Goal: Use online tool/utility: Utilize a website feature to perform a specific function

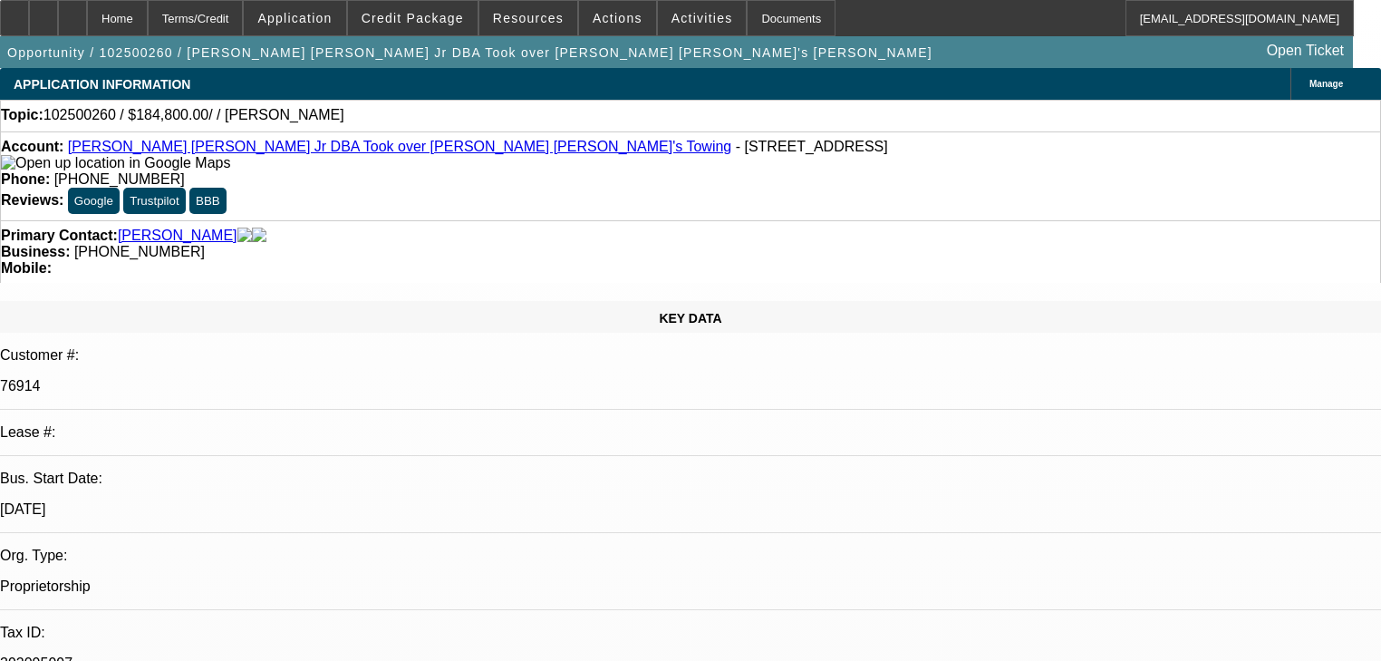
select select "0"
select select "2"
select select "0.1"
select select "4"
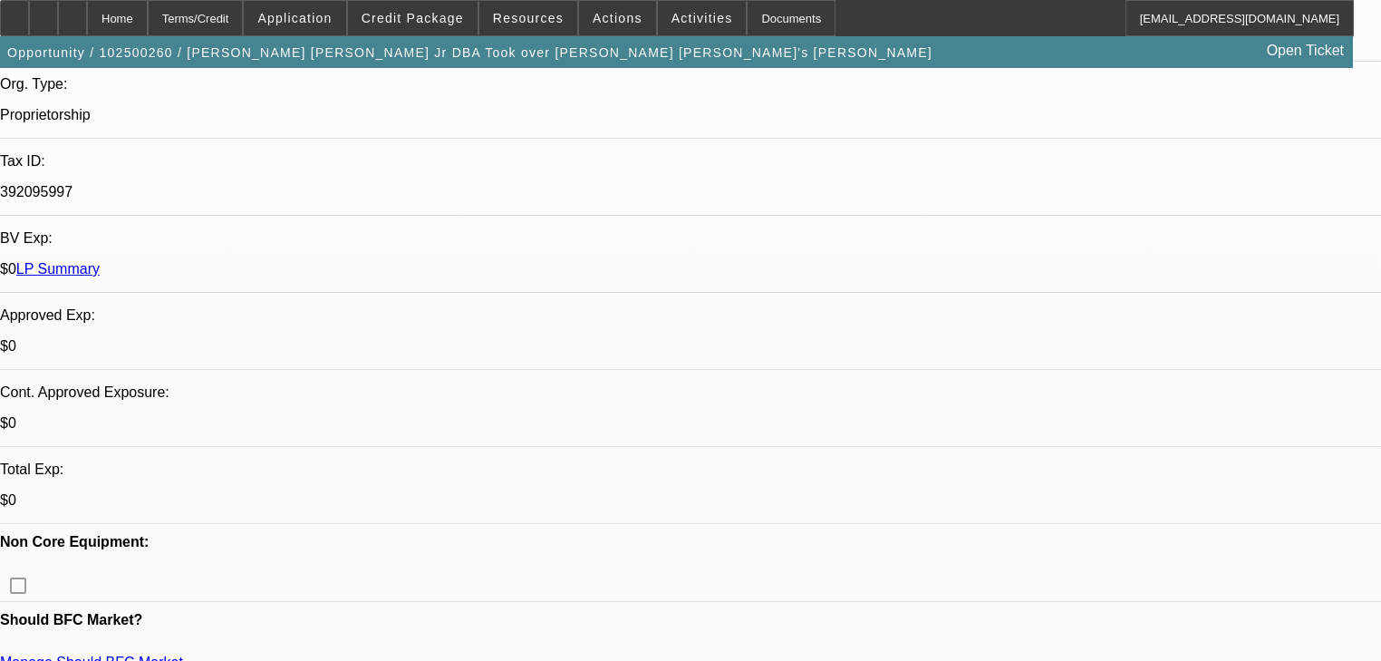
scroll to position [73, 0]
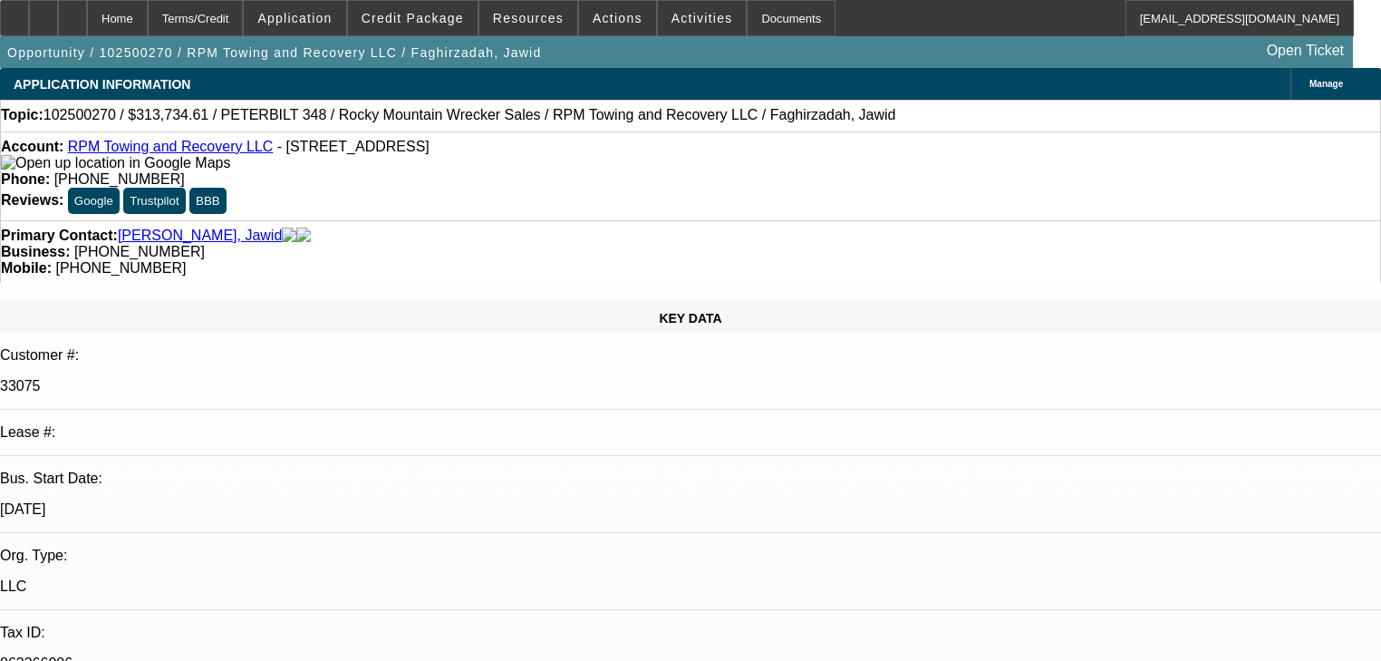
select select "0"
select select "2"
select select "0.1"
select select "4"
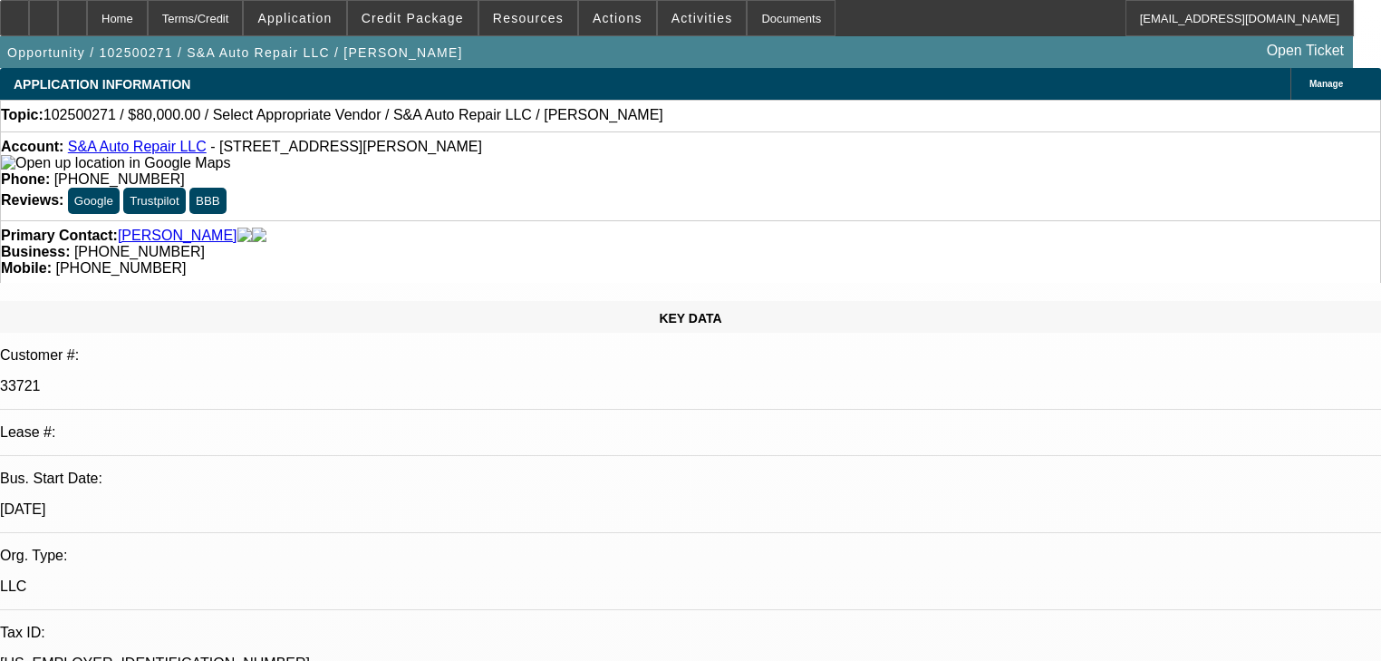
select select "0"
select select "2"
select select "0.1"
select select "4"
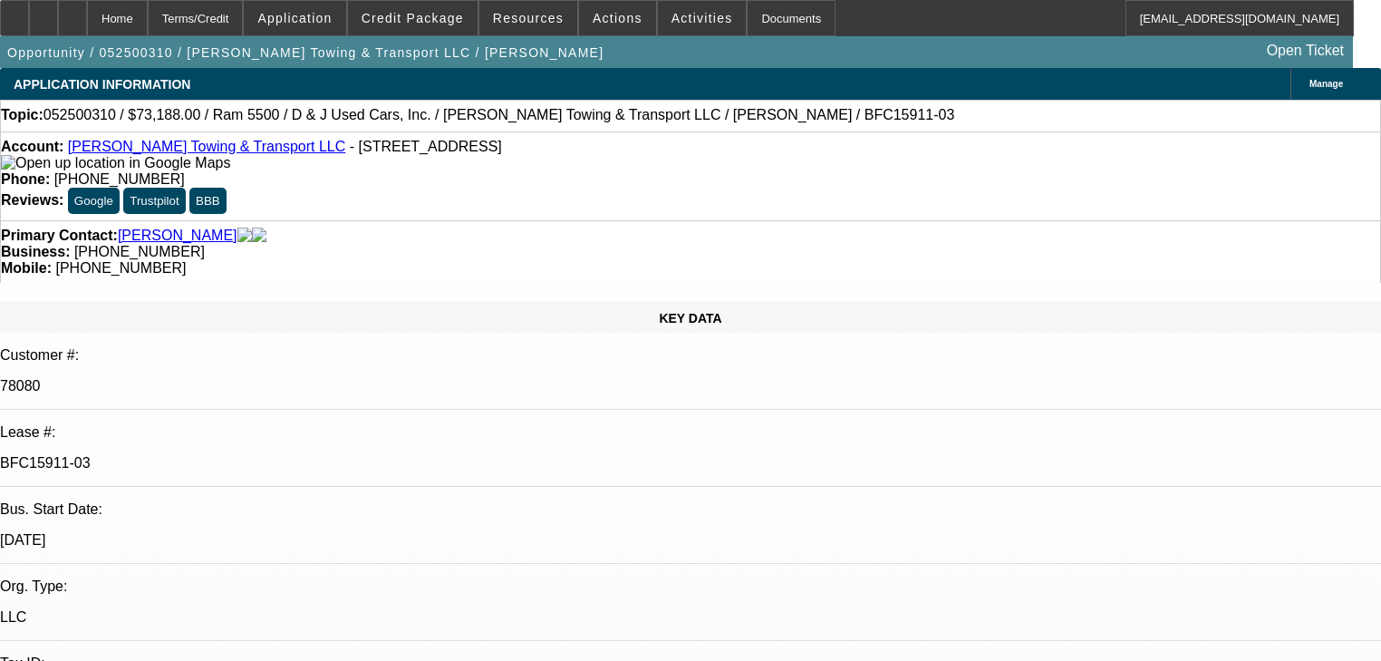
select select "0"
select select "6"
select select "0"
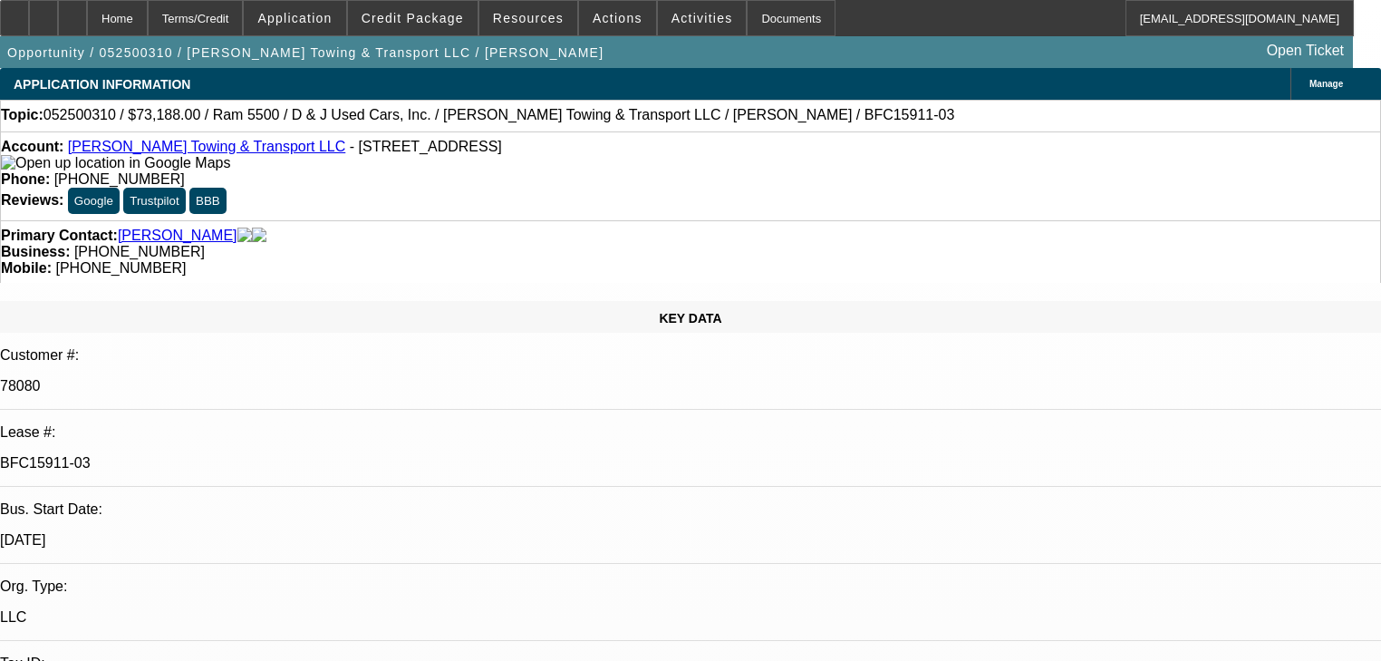
select select "0"
select select "6"
select select "0"
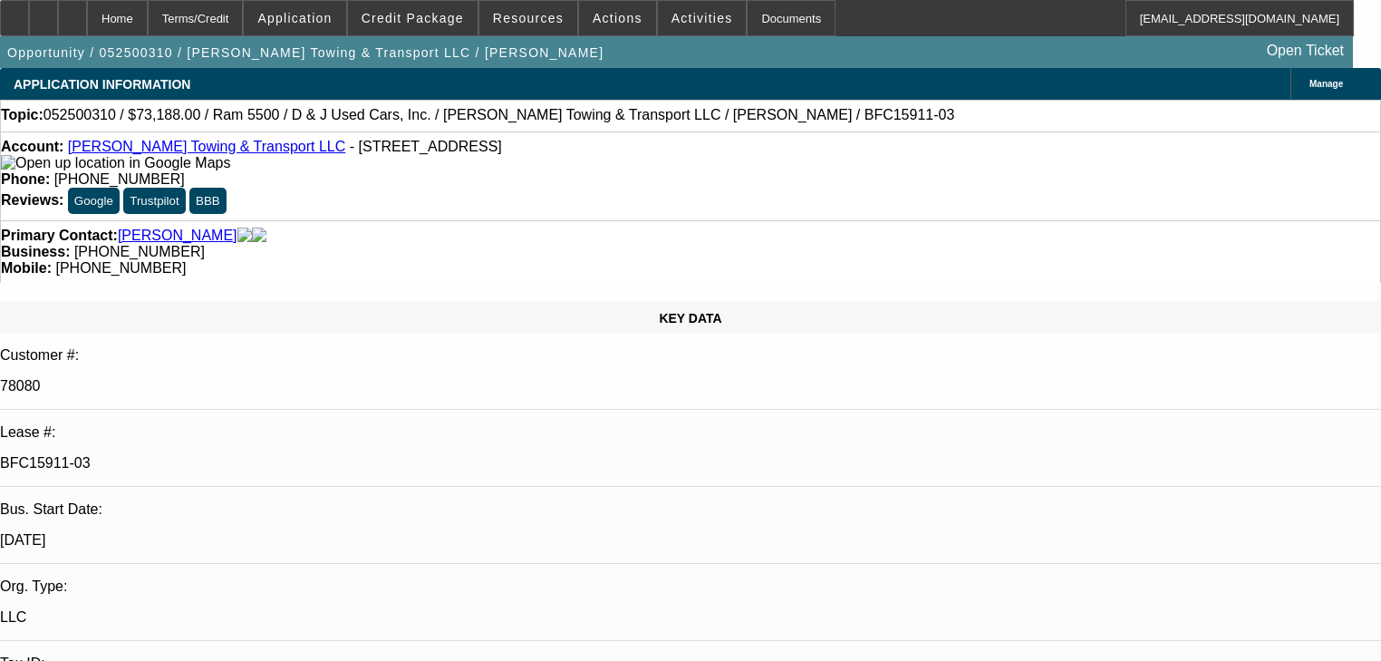
select select "0"
select select "6"
select select "0"
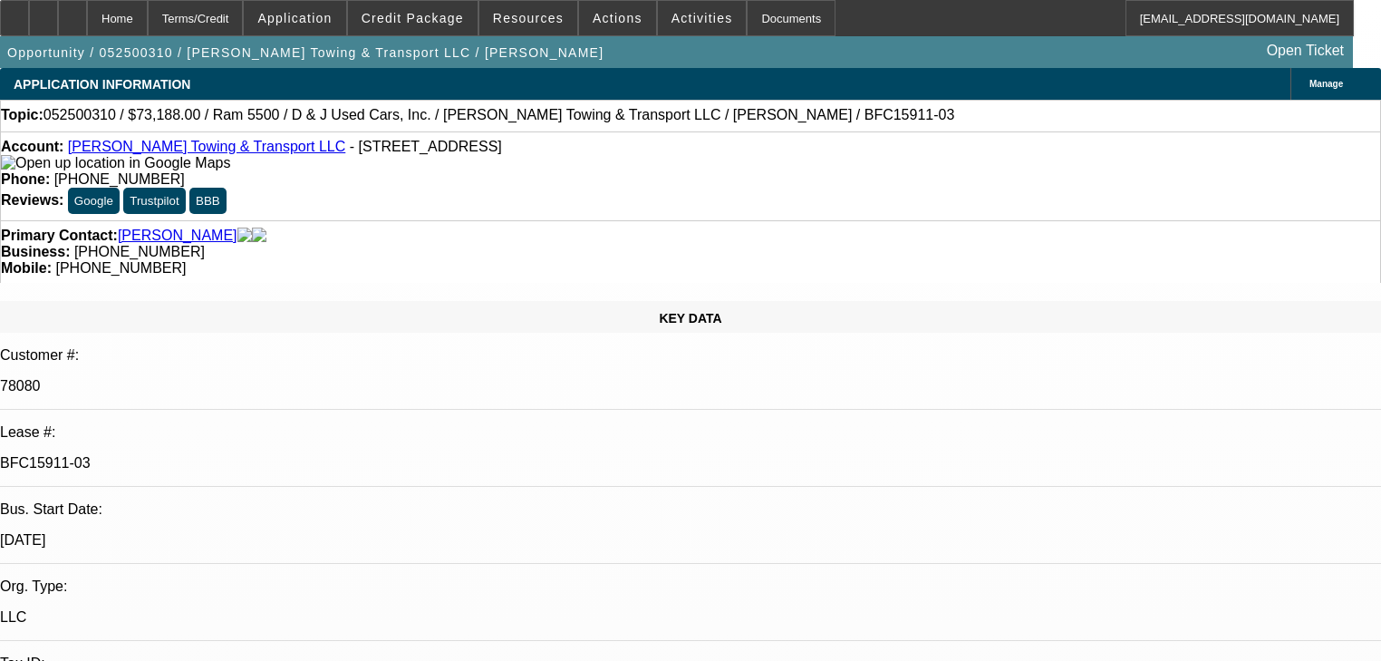
select select "6"
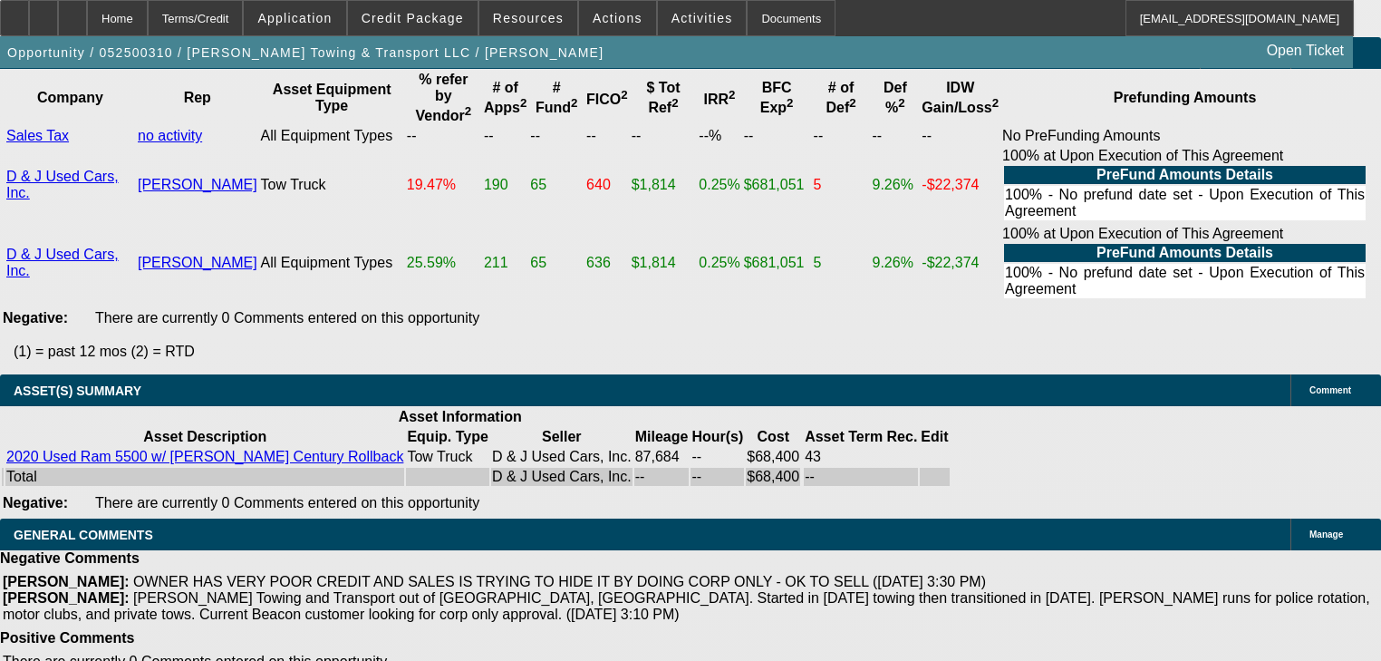
scroll to position [4463, 0]
